Goal: Task Accomplishment & Management: Complete application form

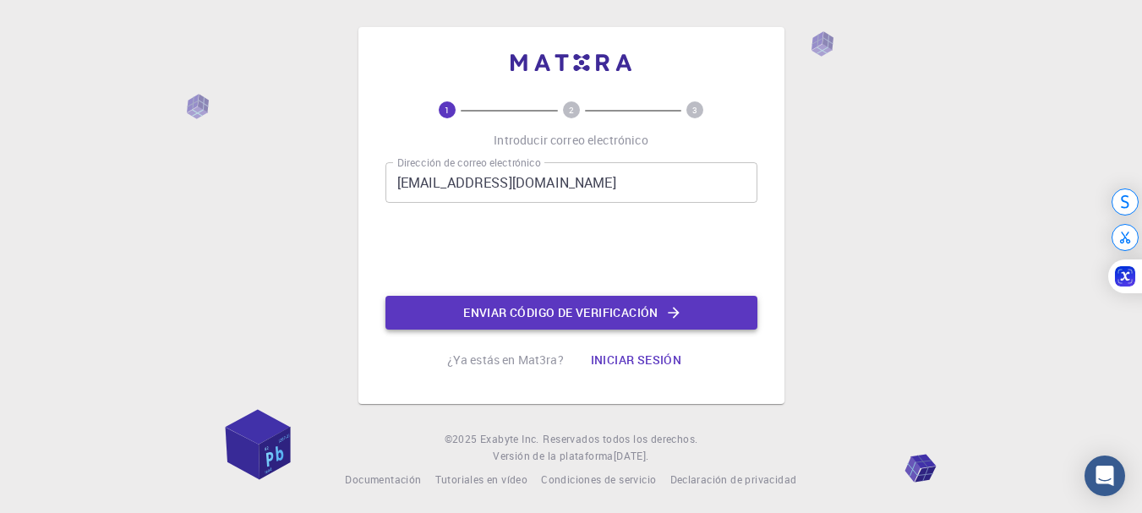
click at [508, 313] on font "Enviar código de verificación" at bounding box center [560, 312] width 195 height 16
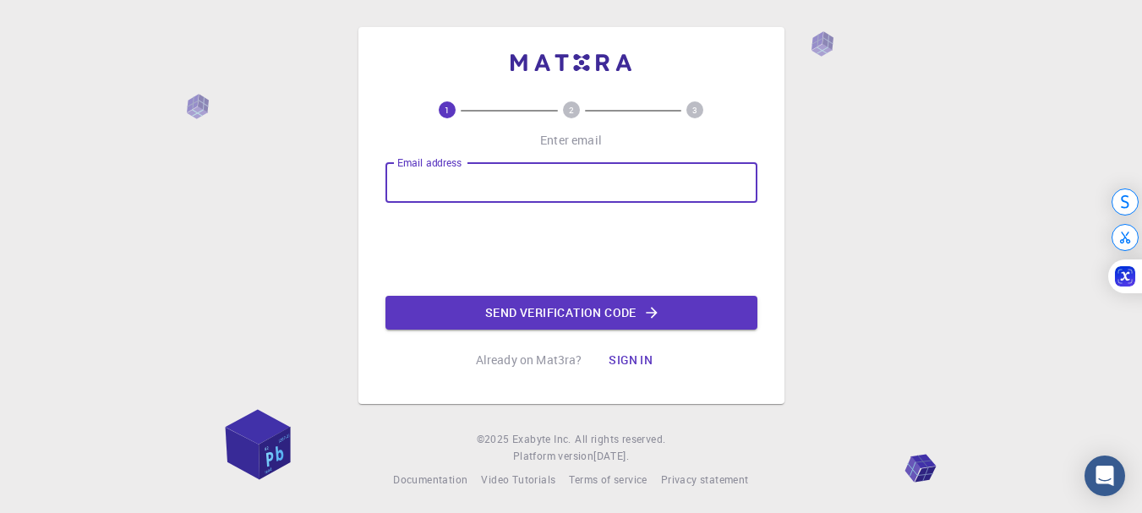
type input "[EMAIL_ADDRESS][DOMAIN_NAME]"
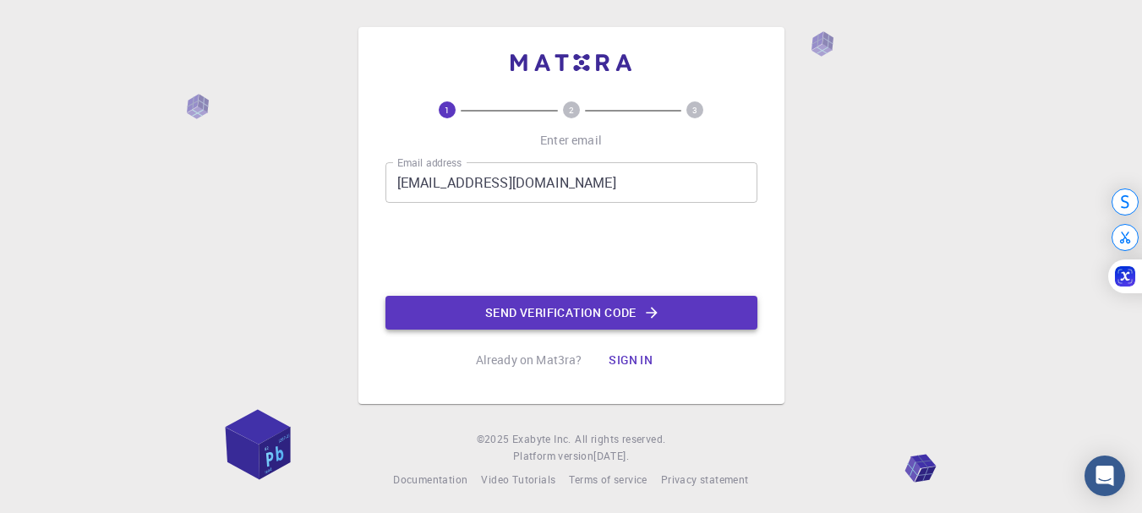
click at [595, 316] on button "Send verification code" at bounding box center [571, 313] width 372 height 34
